Goal: Task Accomplishment & Management: Manage account settings

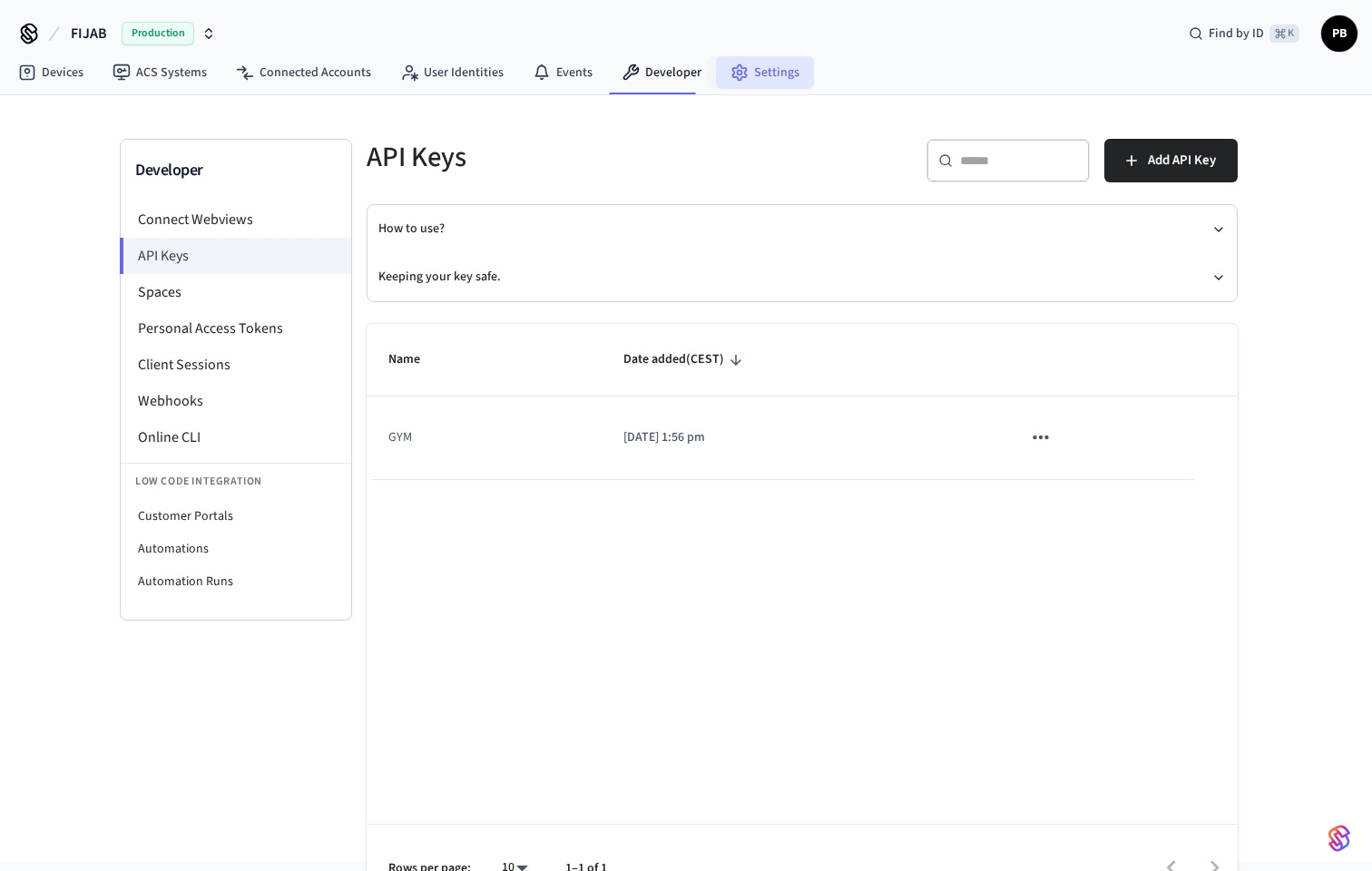
click at [767, 69] on link "Settings" at bounding box center [764, 73] width 98 height 33
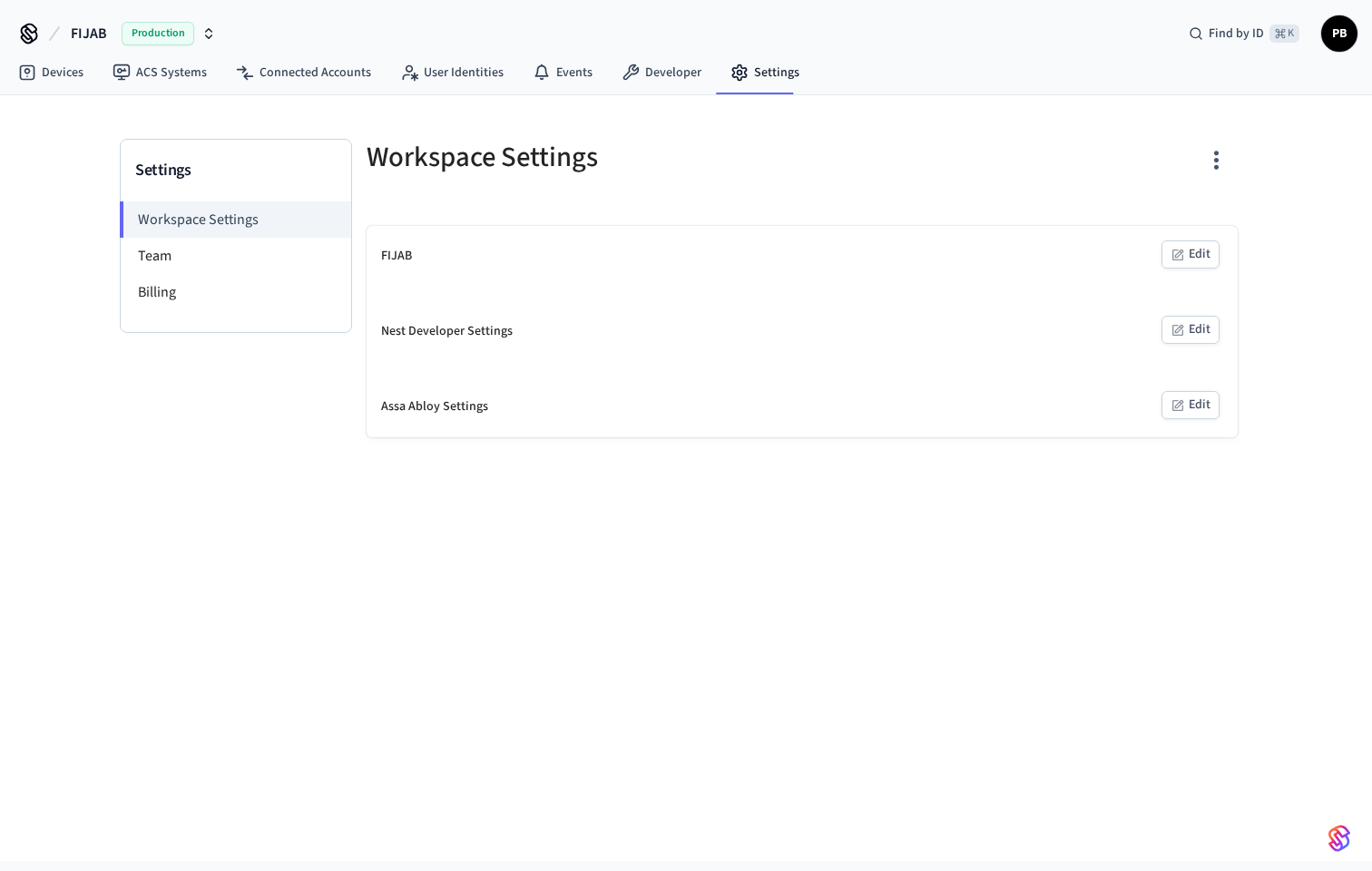
click at [1188, 329] on button "Edit" at bounding box center [1190, 329] width 58 height 29
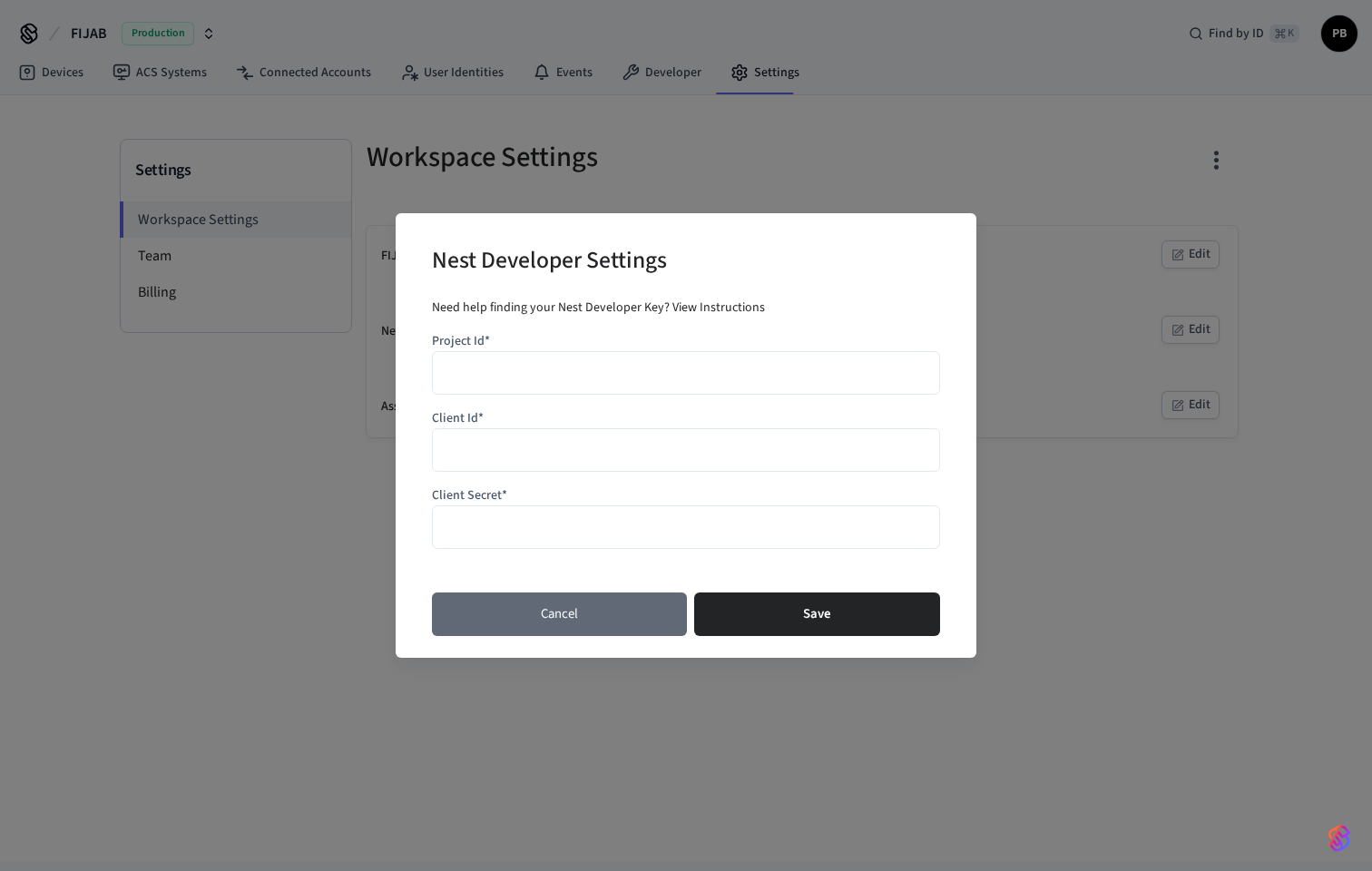
click at [600, 608] on button "Cancel" at bounding box center [559, 613] width 255 height 43
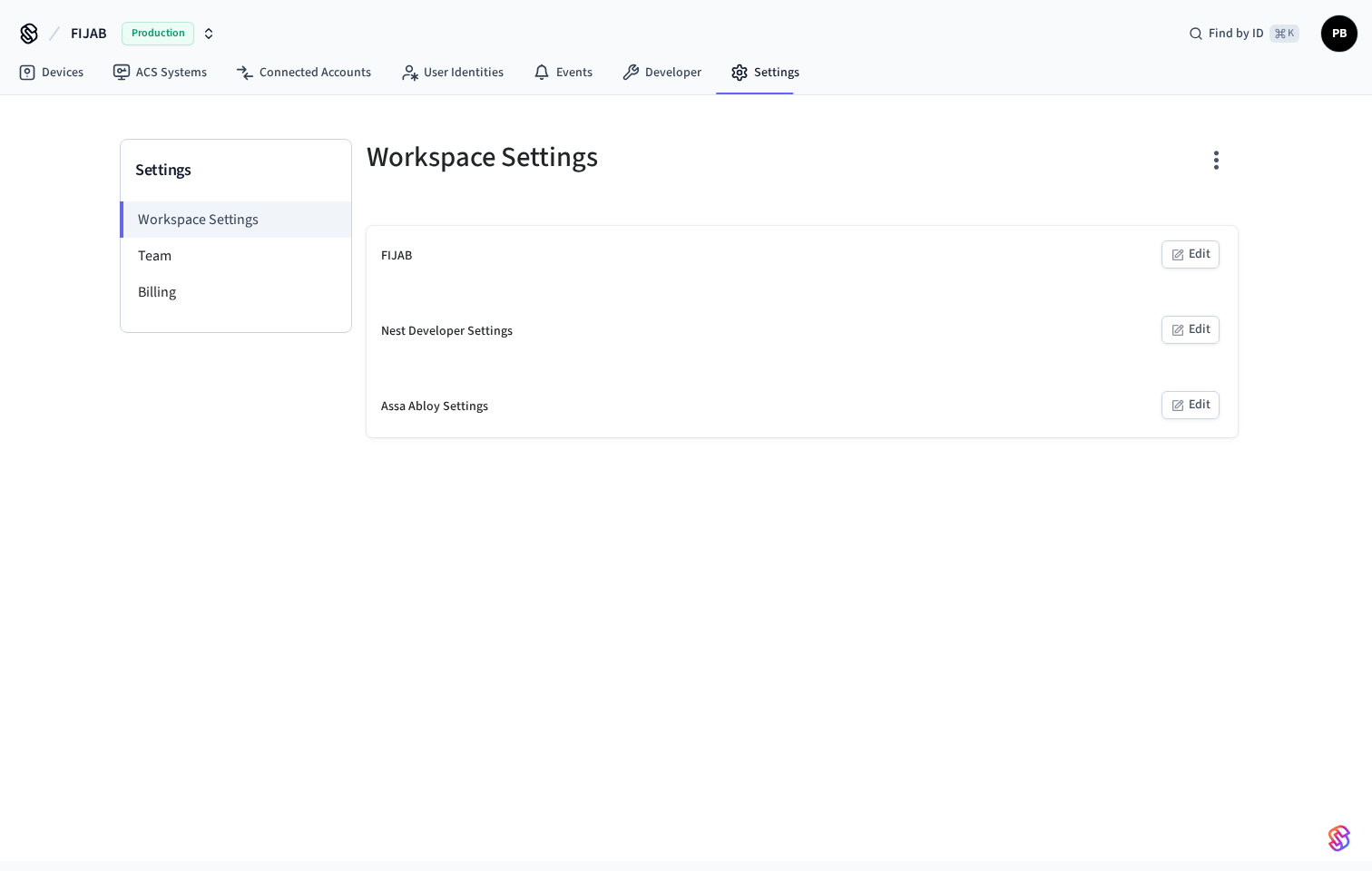
click at [1187, 408] on button "Edit" at bounding box center [1190, 405] width 58 height 29
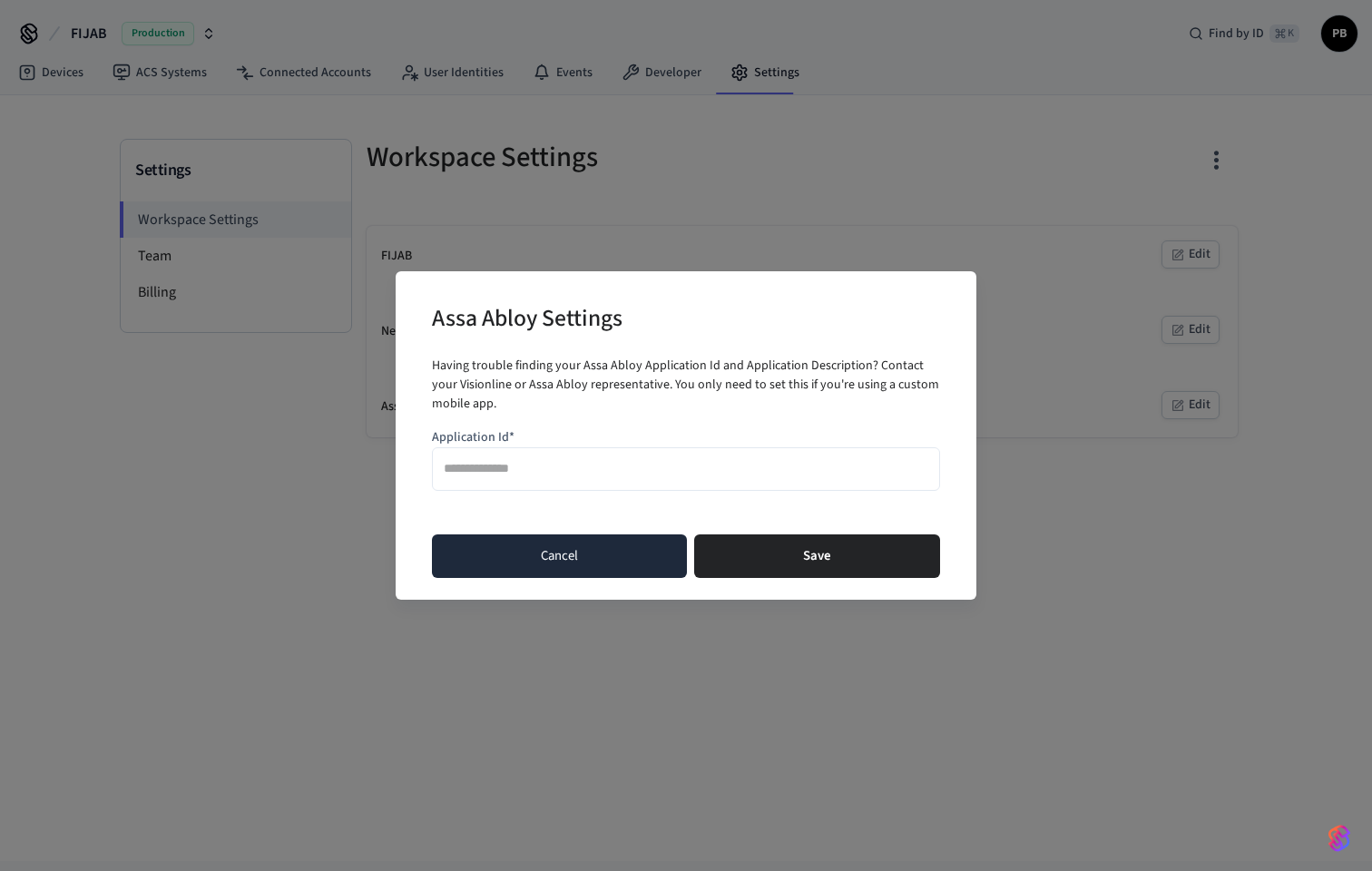
click at [603, 569] on button "Cancel" at bounding box center [559, 556] width 255 height 43
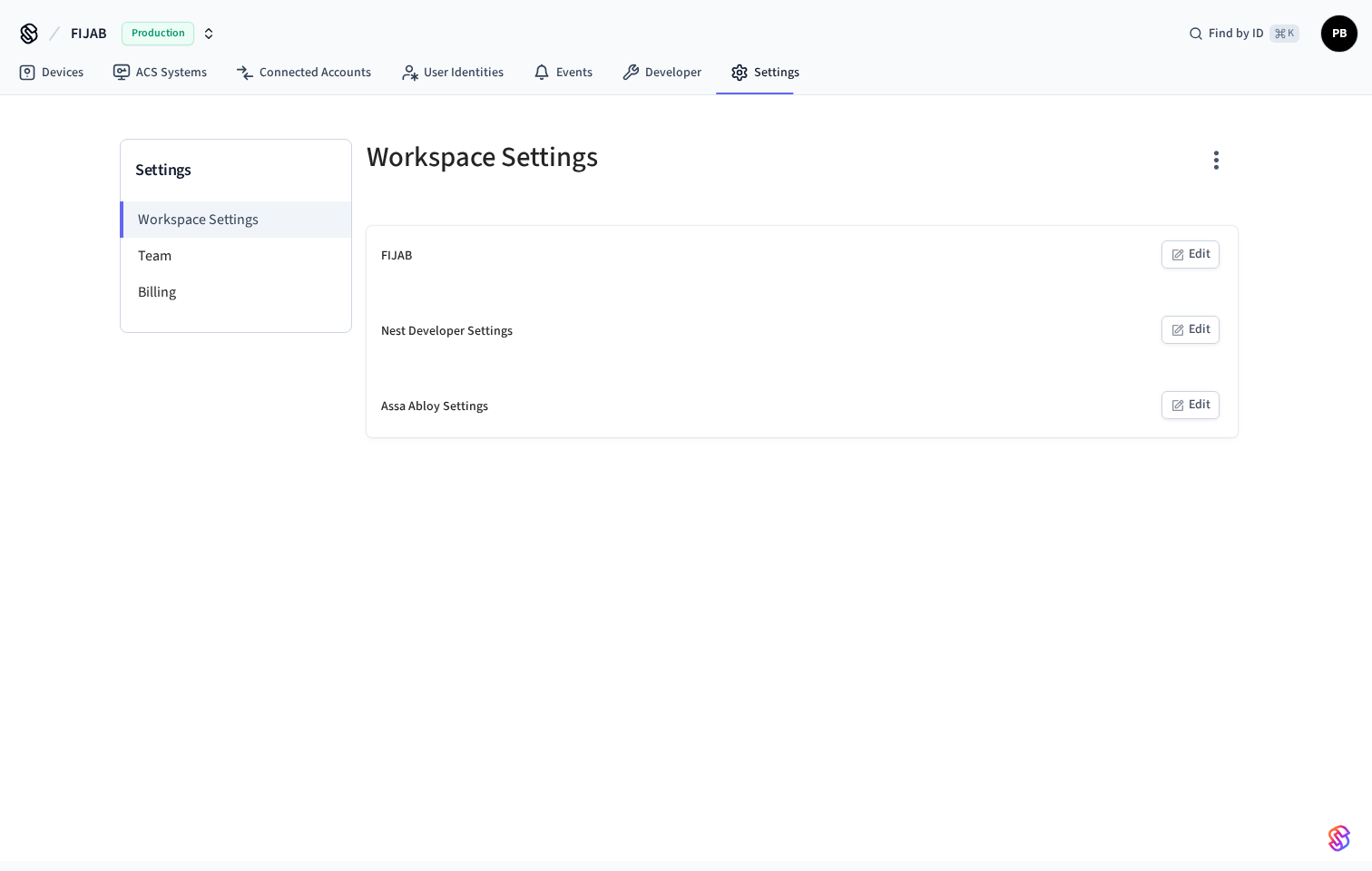
click at [1192, 248] on button "Edit" at bounding box center [1190, 254] width 58 height 29
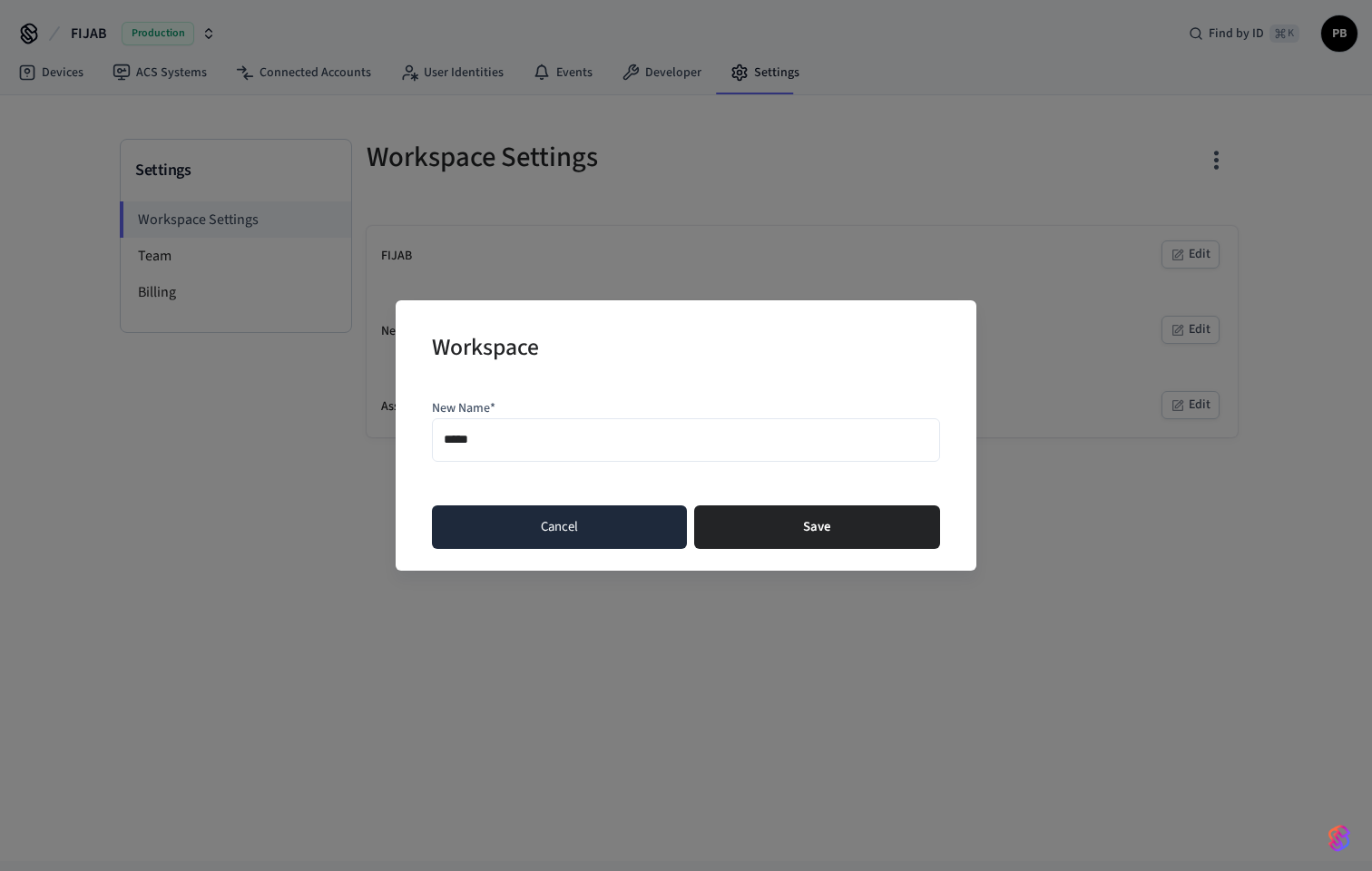
click at [570, 522] on button "Cancel" at bounding box center [559, 527] width 255 height 43
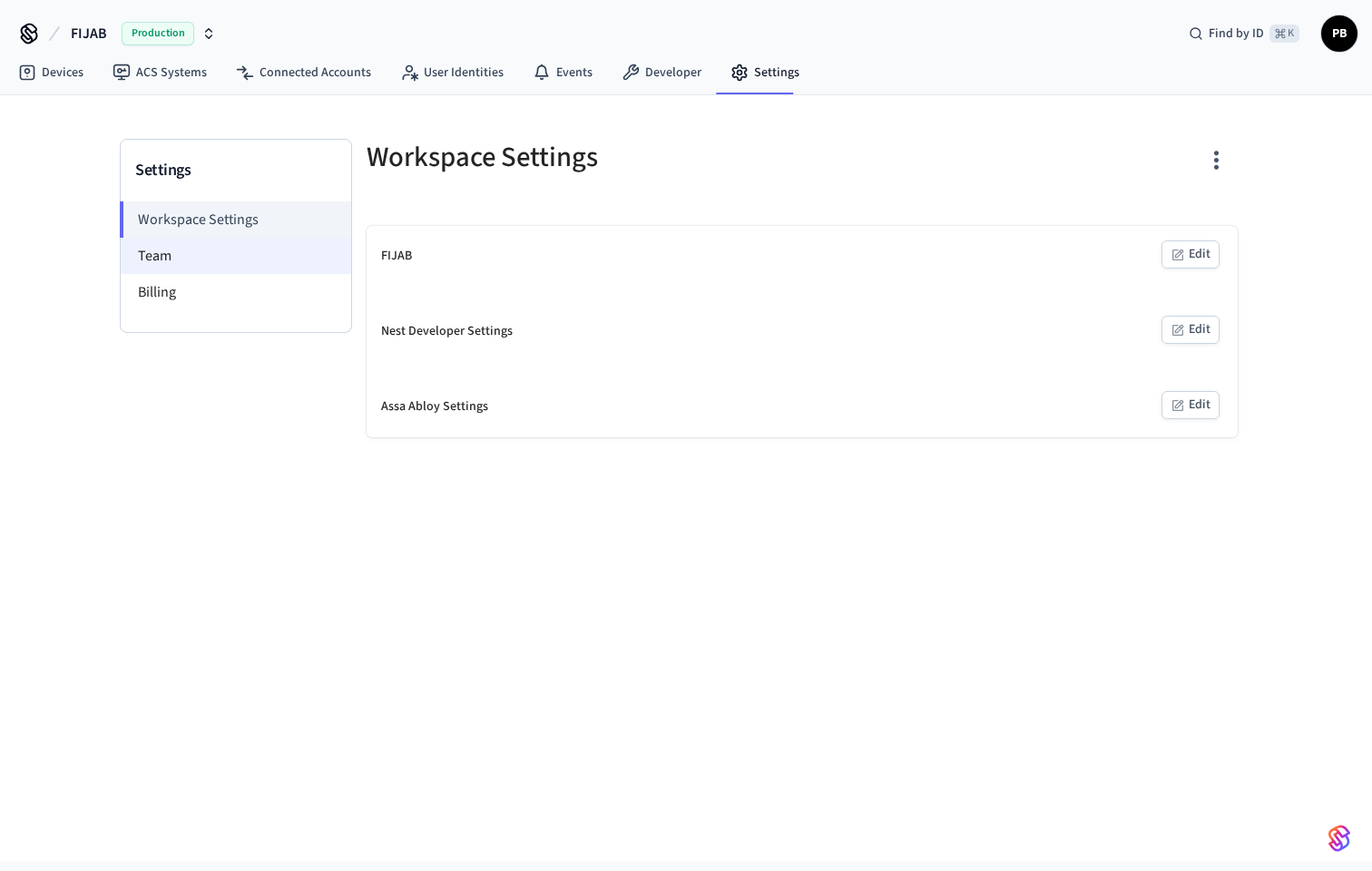
click at [187, 251] on li "Team" at bounding box center [235, 255] width 231 height 36
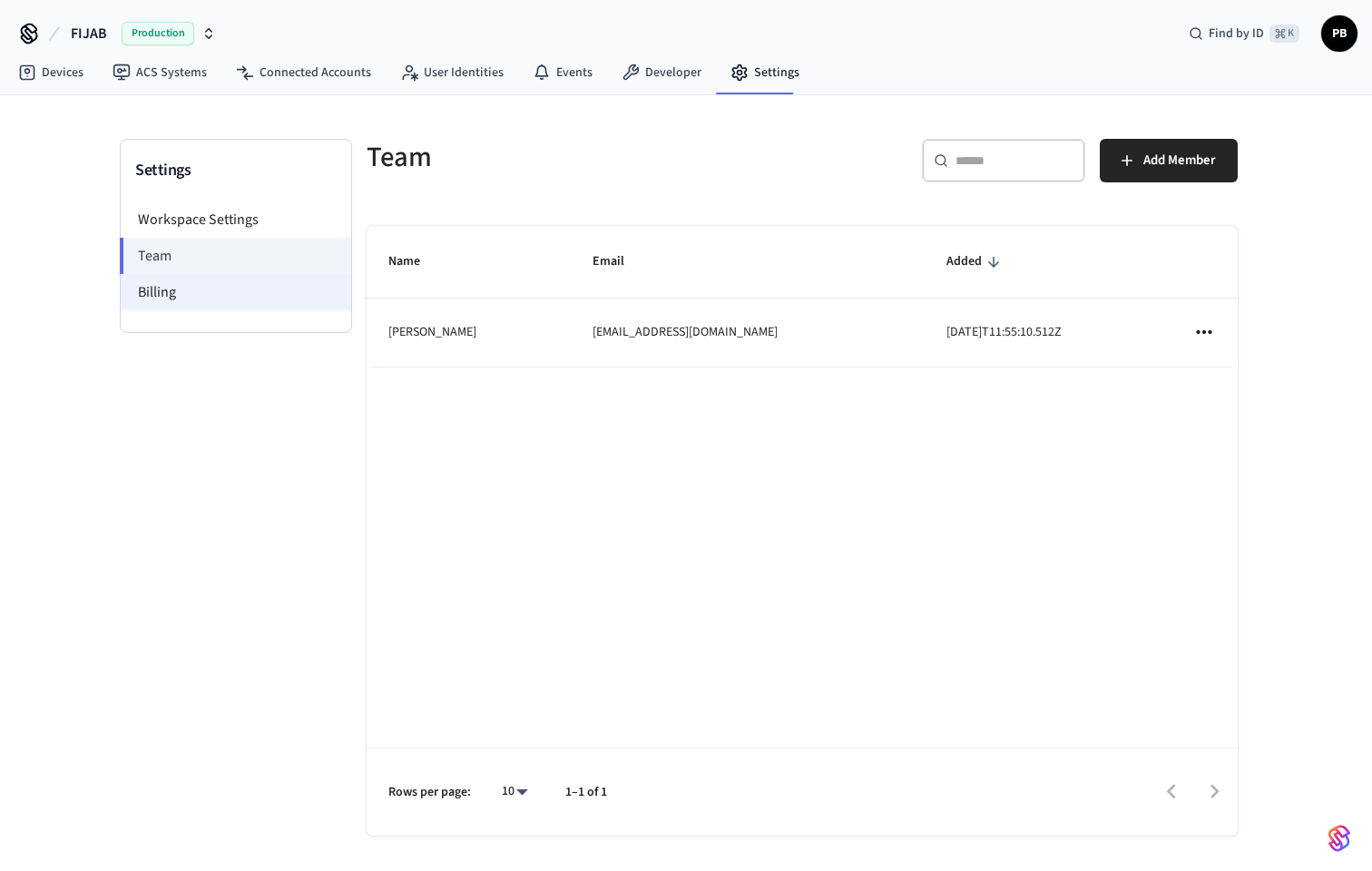
click at [187, 293] on li "Billing" at bounding box center [235, 292] width 231 height 36
